Goal: Check status

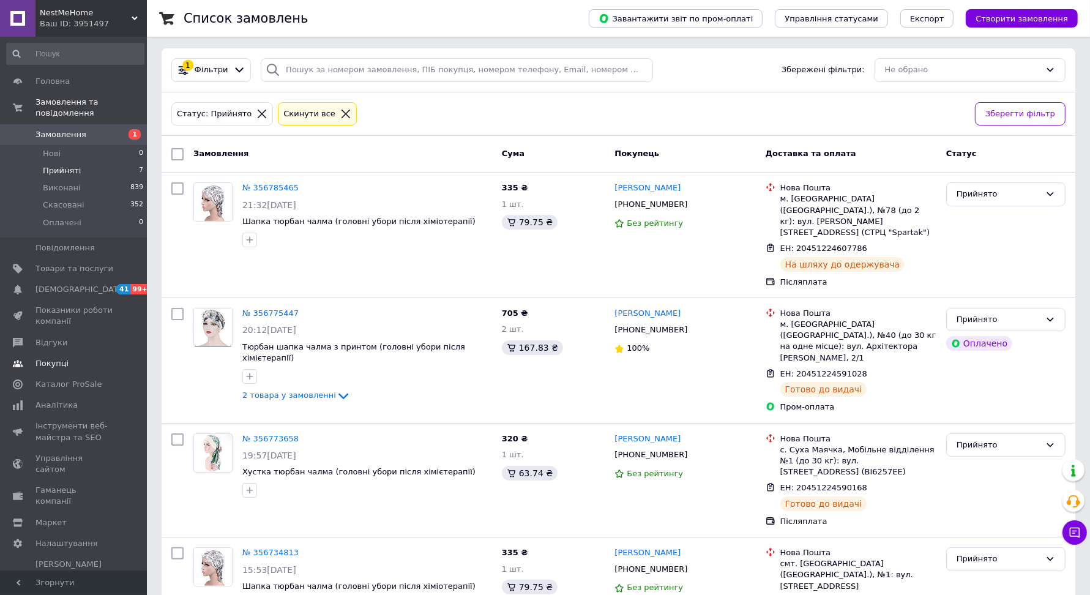
scroll to position [9, 0]
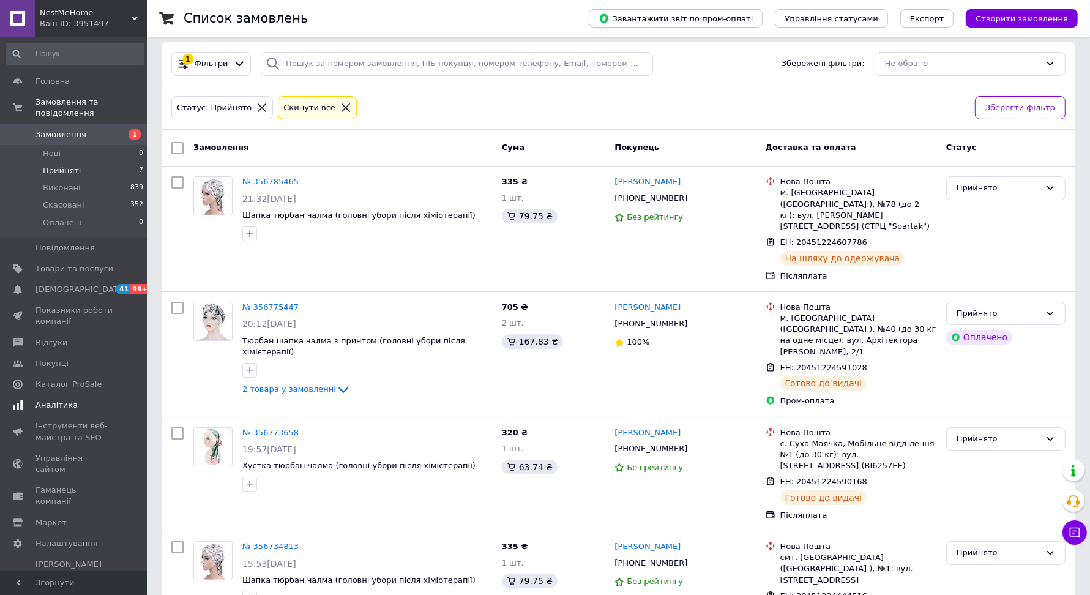
click at [61, 407] on span "Аналітика" at bounding box center [56, 404] width 42 height 11
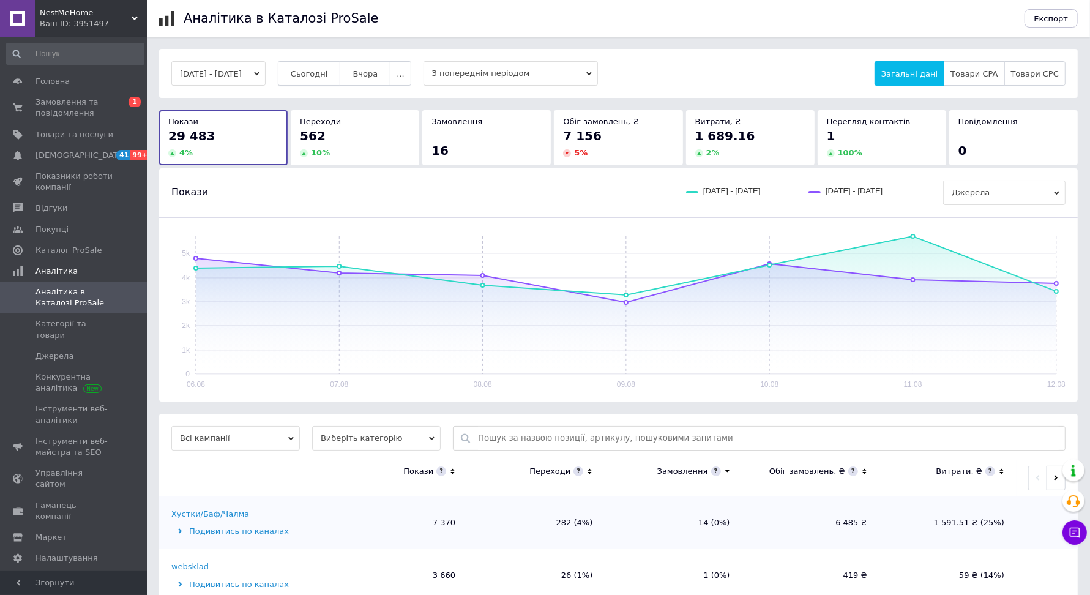
click at [328, 73] on span "Сьогодні" at bounding box center [309, 73] width 37 height 9
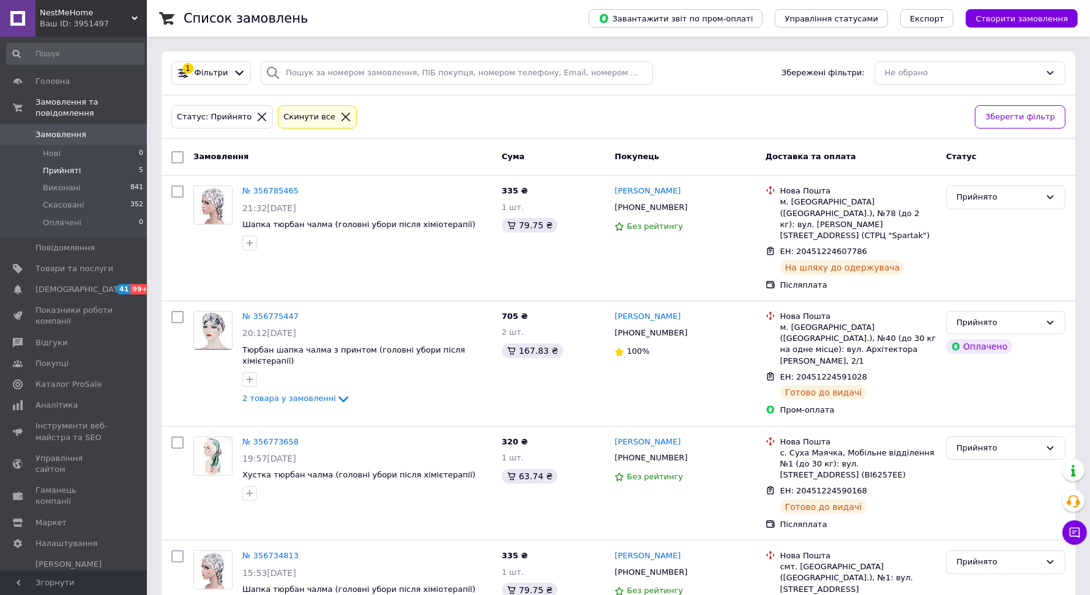
click at [71, 171] on span "Прийняті" at bounding box center [62, 170] width 38 height 11
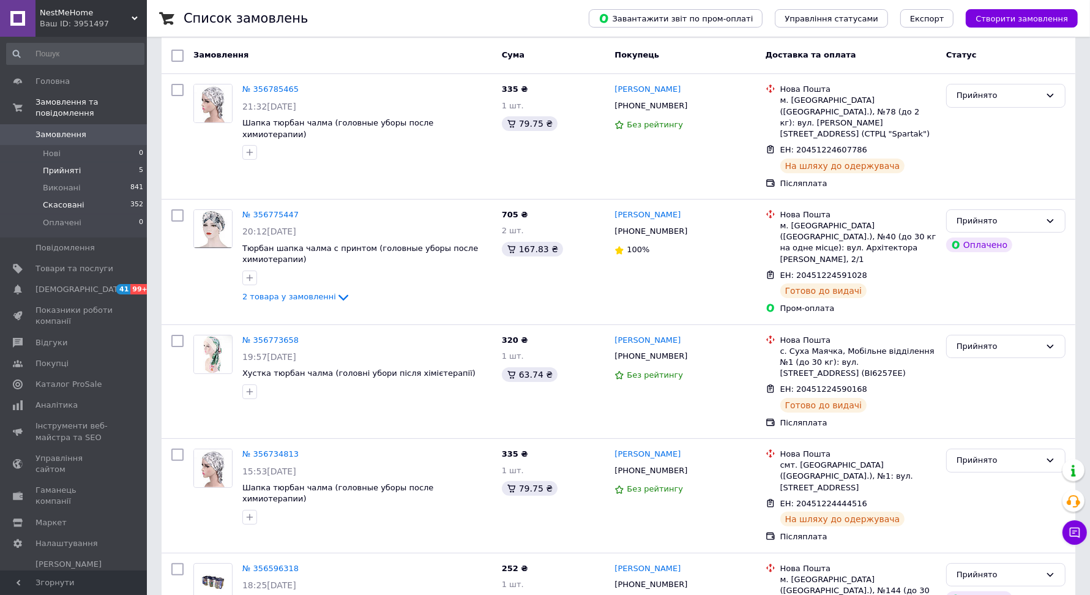
scroll to position [10, 0]
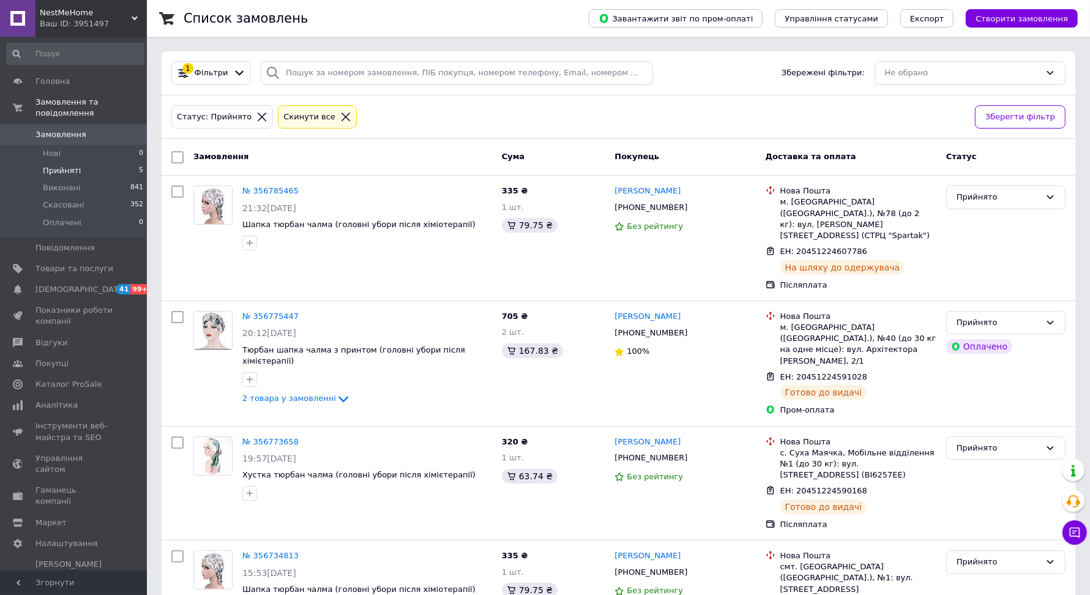
click at [75, 169] on span "Прийняті" at bounding box center [62, 170] width 38 height 11
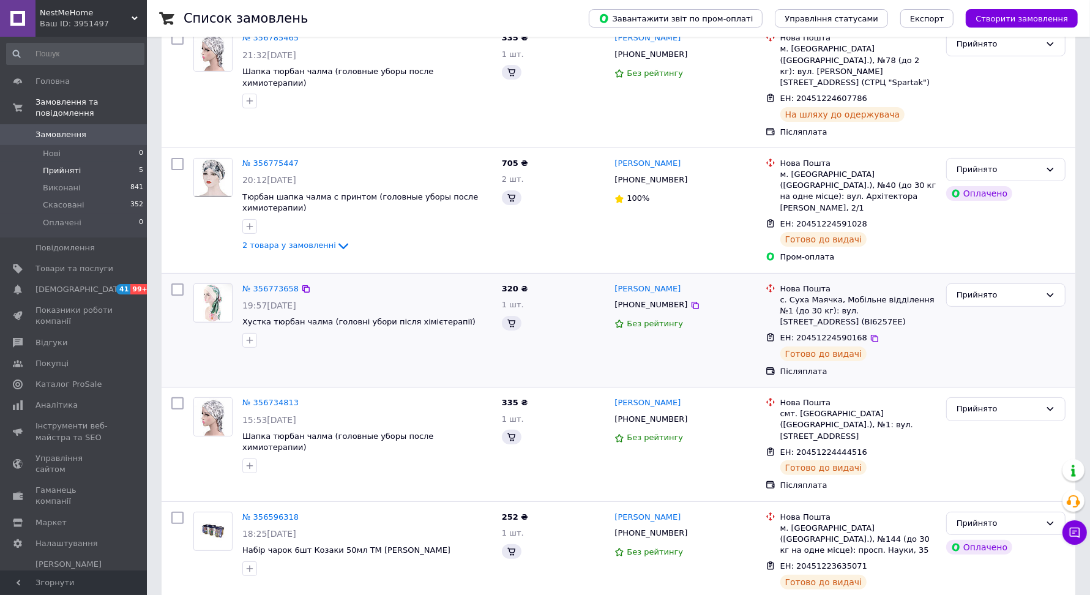
scroll to position [153, 0]
